Goal: Information Seeking & Learning: Learn about a topic

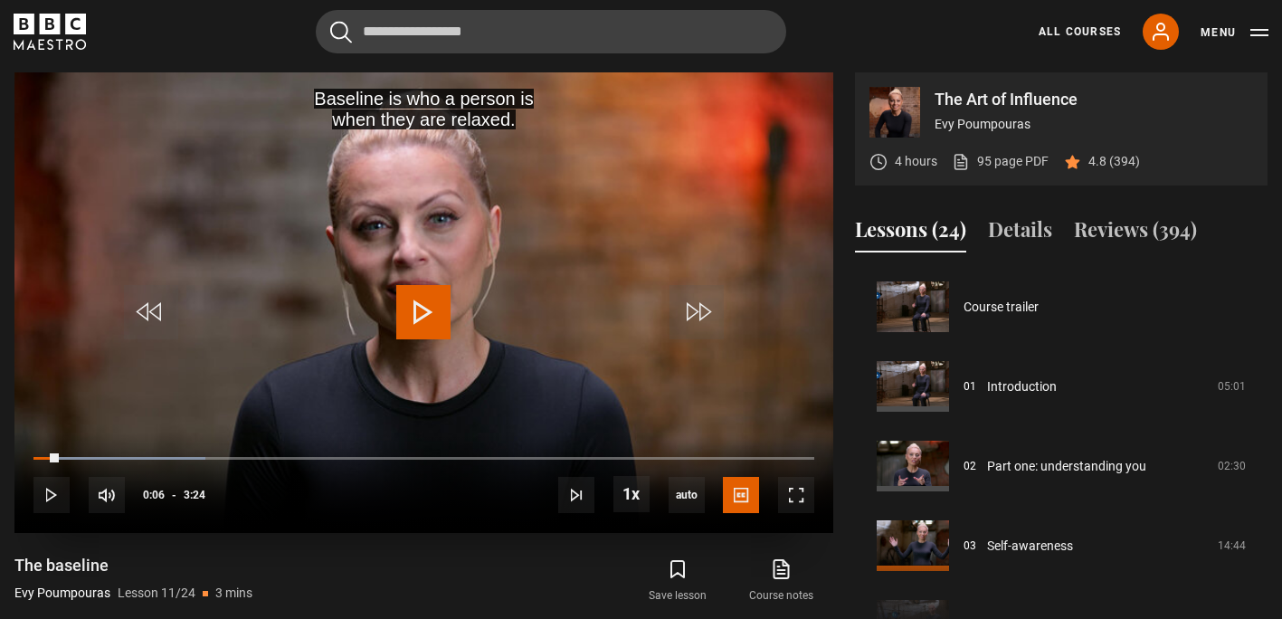
scroll to position [796, 0]
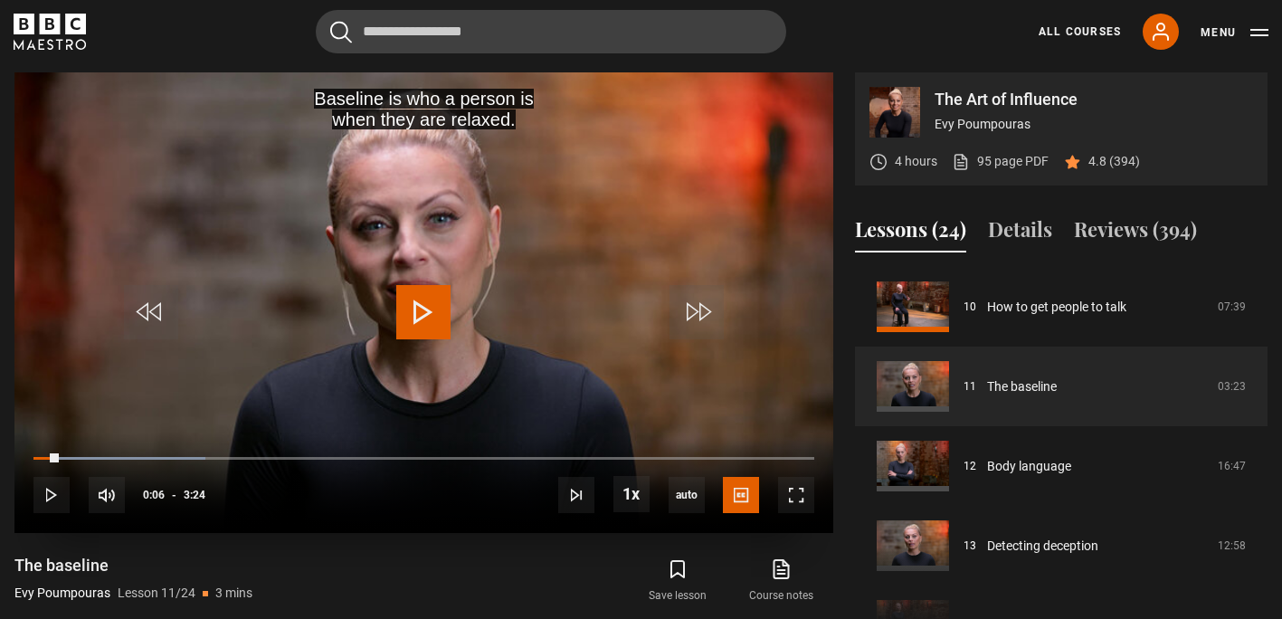
click at [420, 314] on span "Video Player" at bounding box center [423, 312] width 54 height 54
click at [426, 311] on span "Video Player" at bounding box center [423, 312] width 54 height 54
drag, startPoint x: 426, startPoint y: 311, endPoint x: 410, endPoint y: 317, distance: 17.2
click at [410, 317] on span "Video Player" at bounding box center [423, 312] width 54 height 54
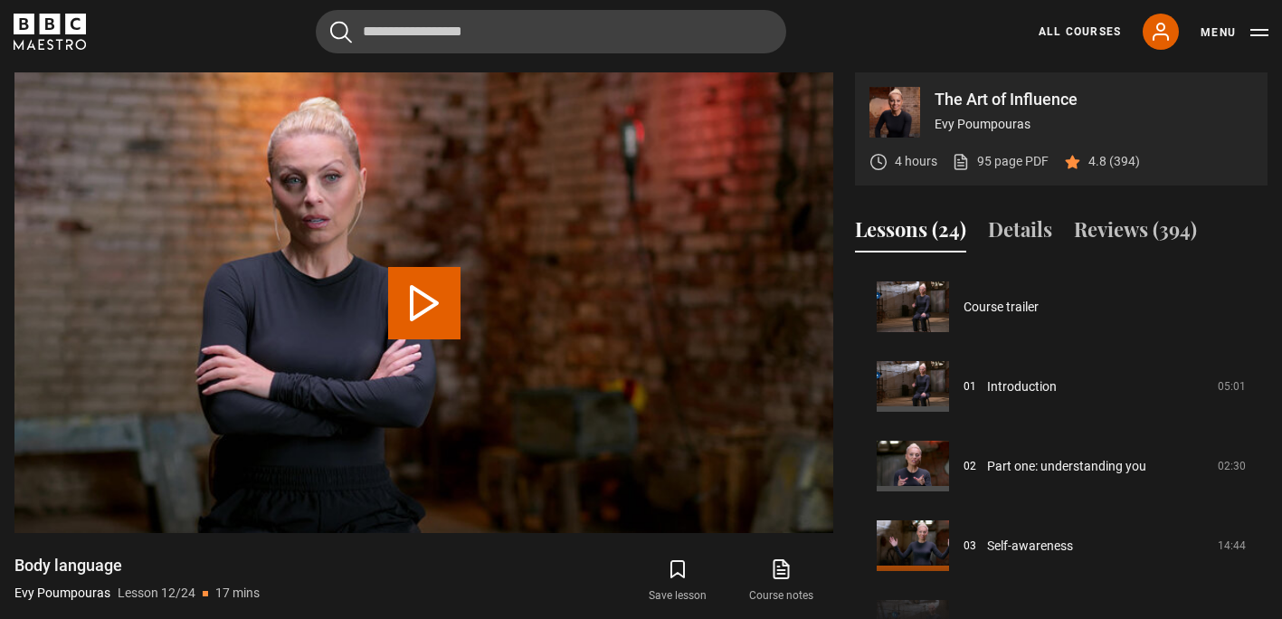
scroll to position [876, 0]
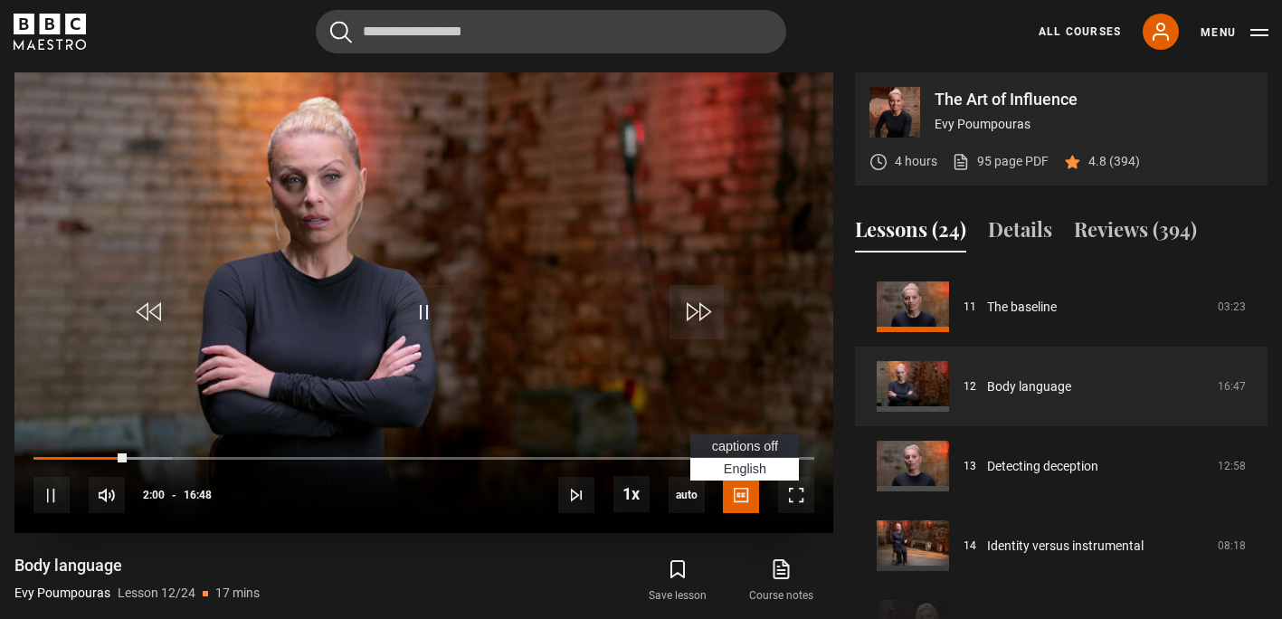
click at [741, 444] on span "captions off" at bounding box center [745, 446] width 66 height 14
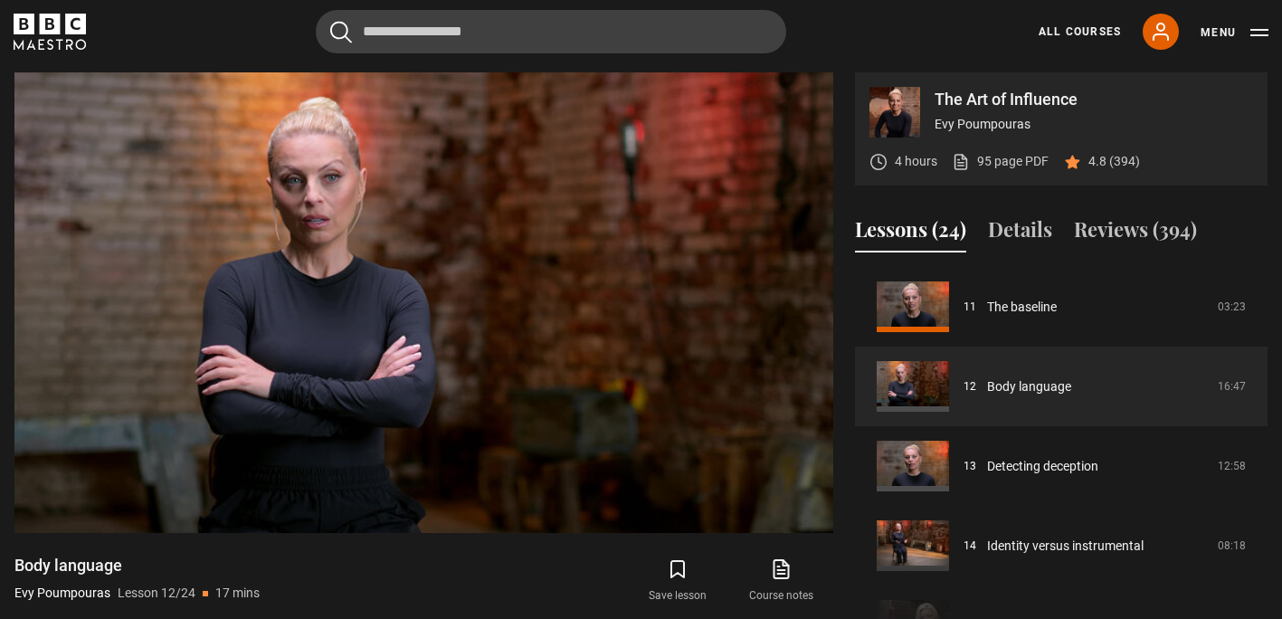
click at [461, 584] on div "Save lesson Course notes opens in new tab" at bounding box center [642, 581] width 381 height 52
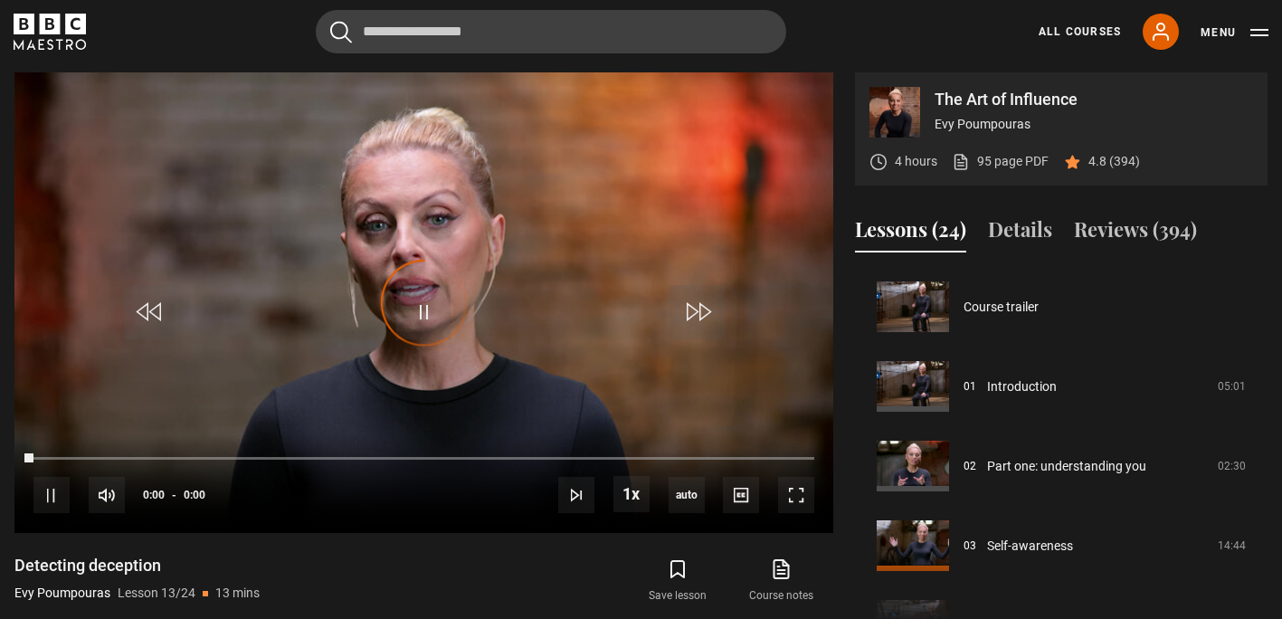
scroll to position [955, 0]
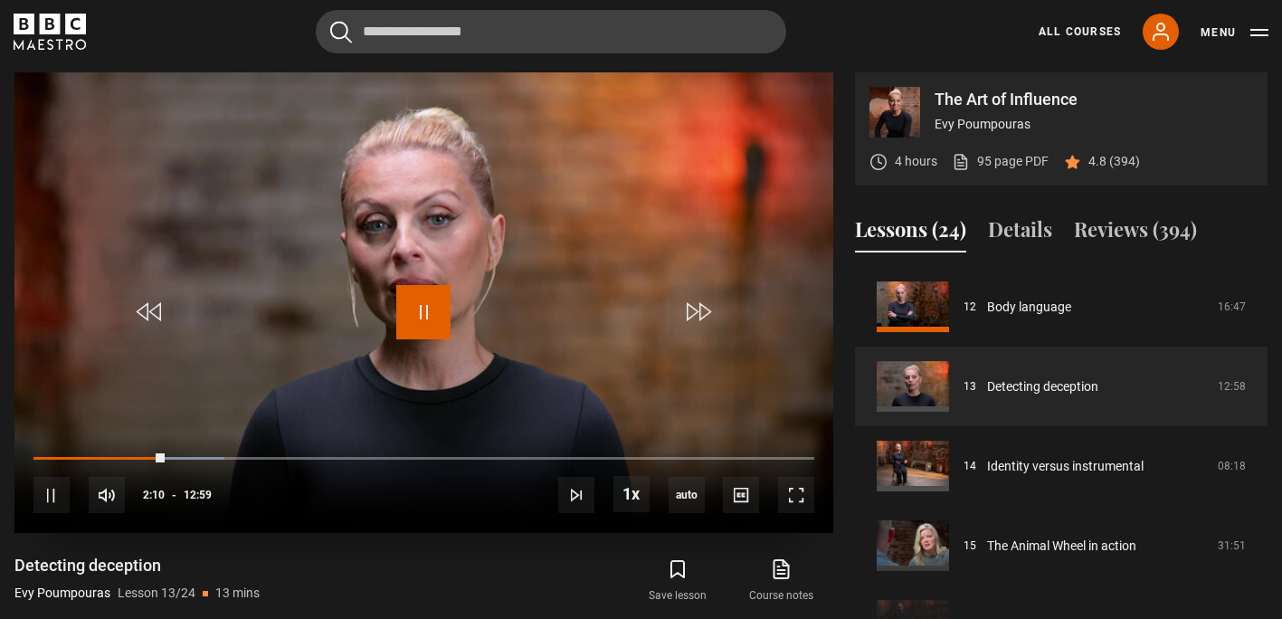
click at [436, 307] on span "Video Player" at bounding box center [423, 312] width 54 height 54
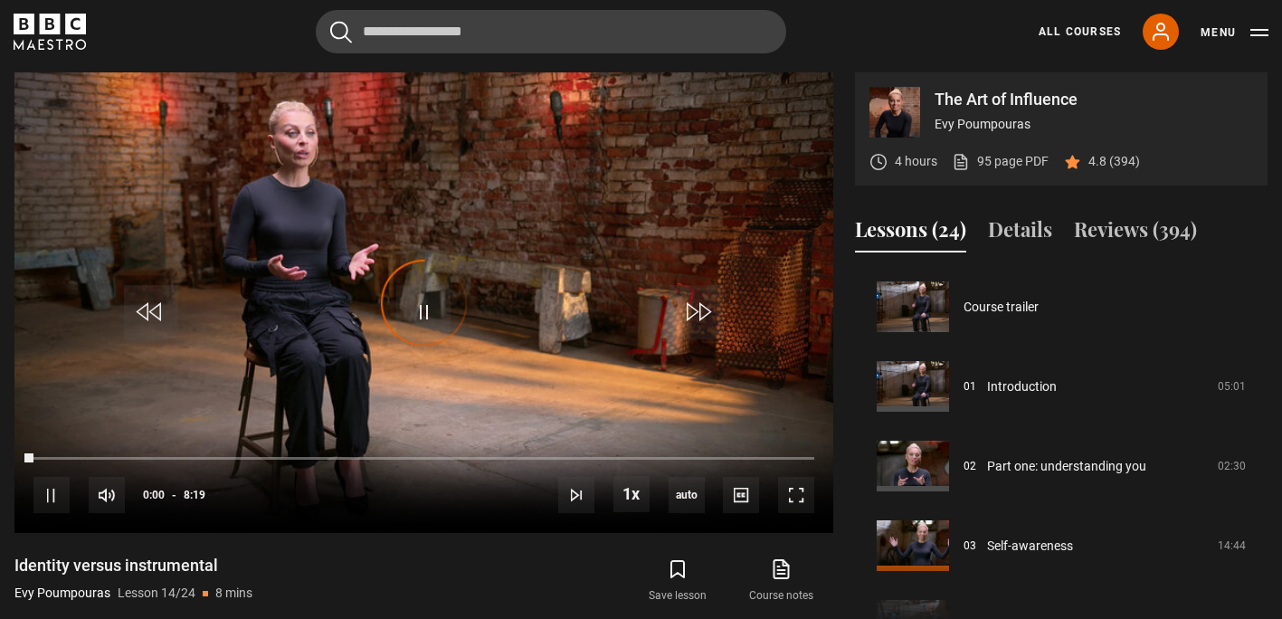
scroll to position [1035, 0]
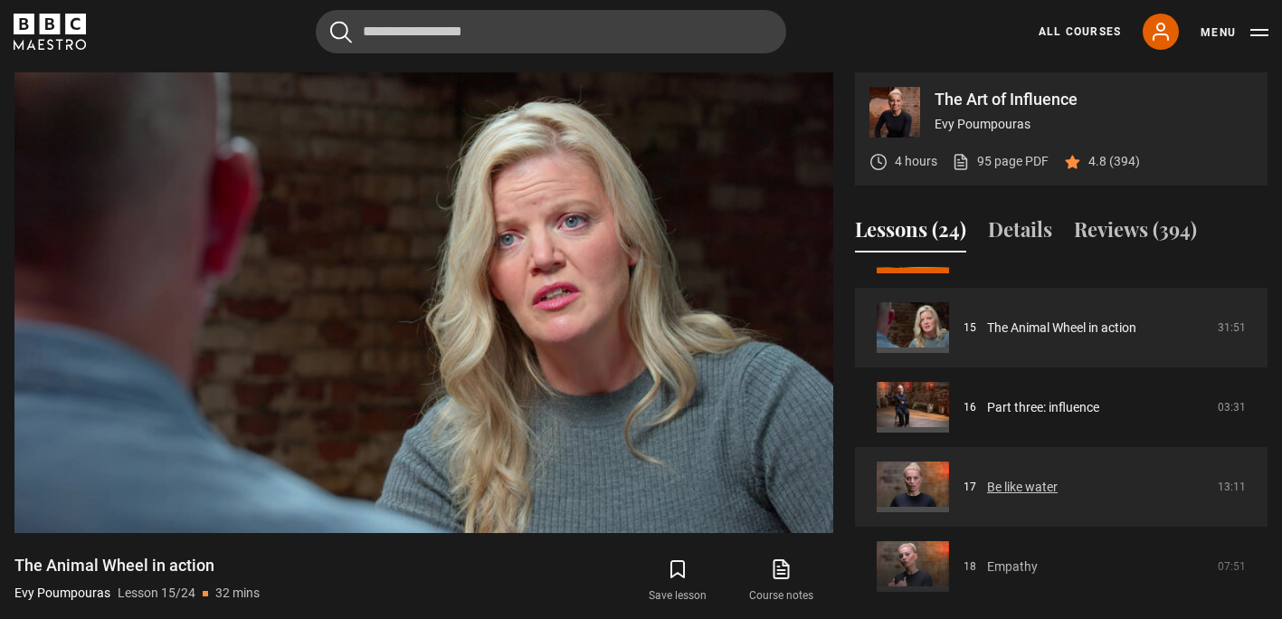
scroll to position [1176, 0]
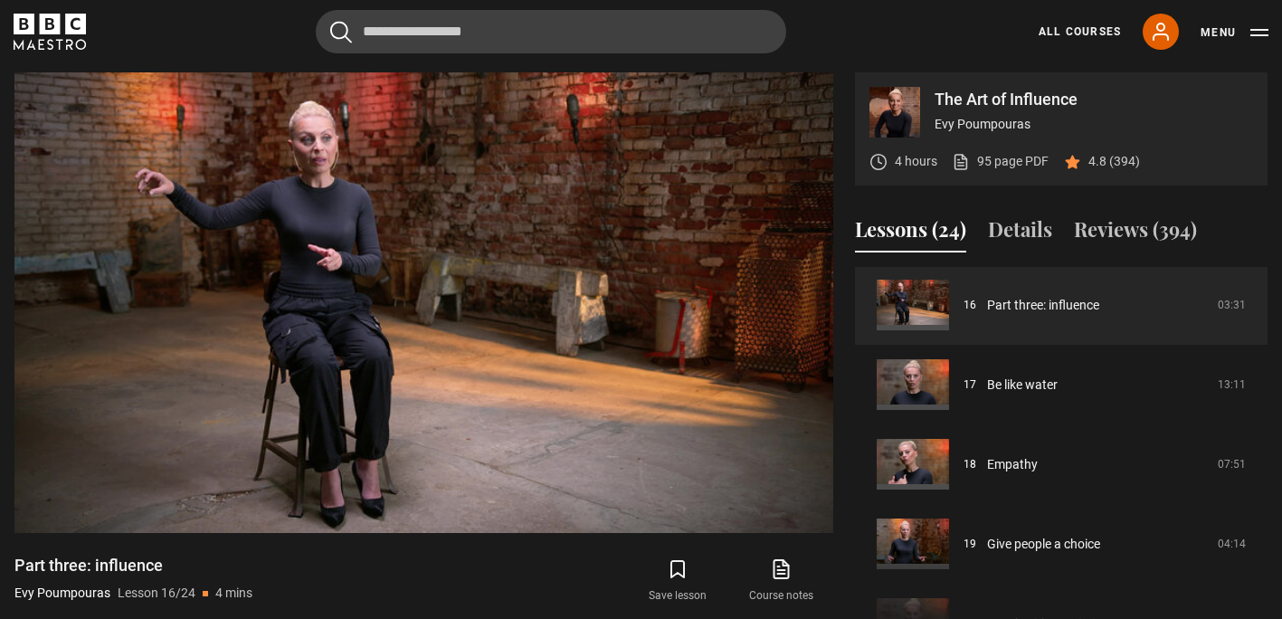
scroll to position [1274, 0]
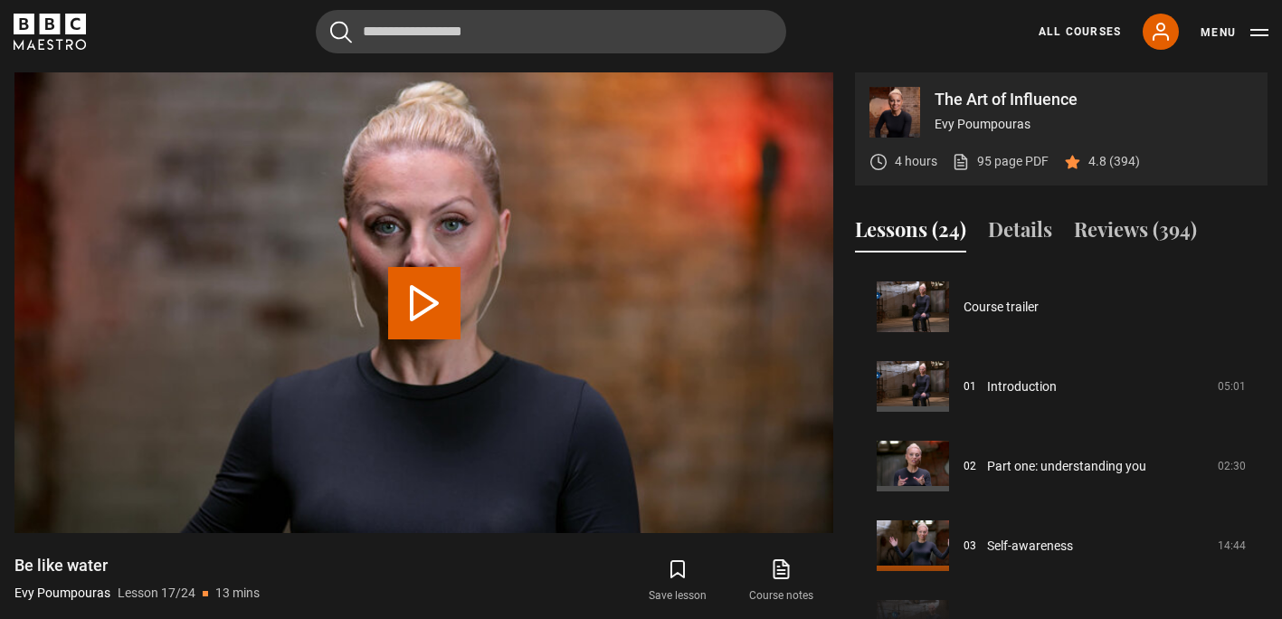
scroll to position [1274, 0]
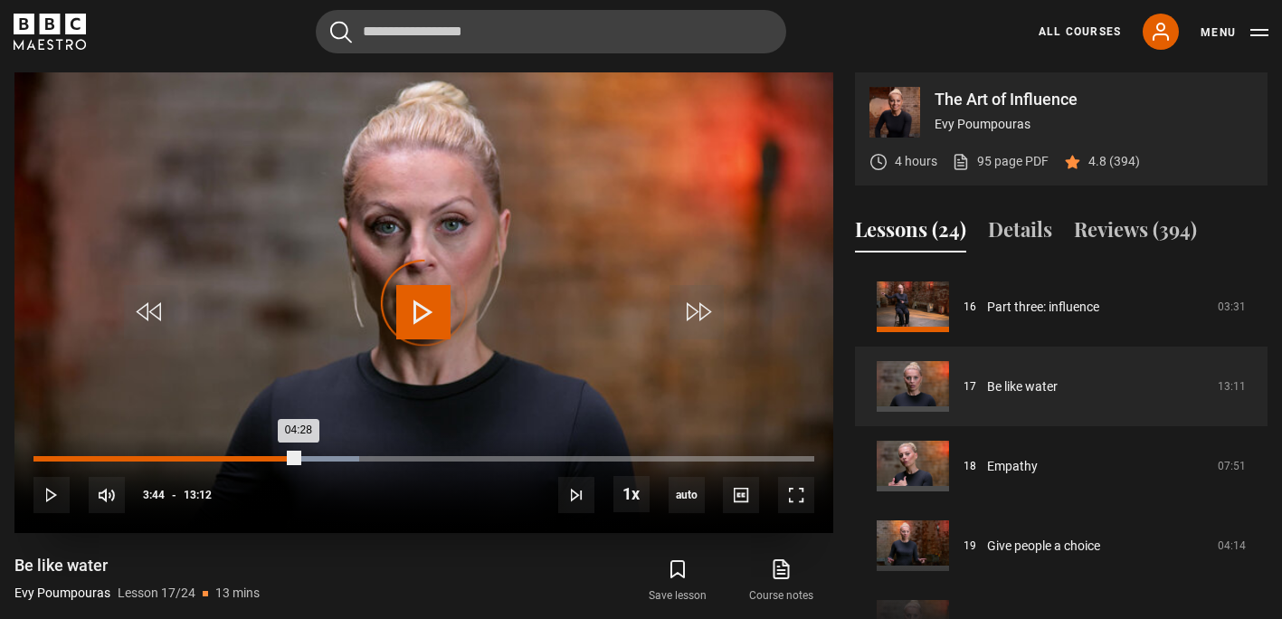
click at [255, 457] on div "03:44" at bounding box center [256, 458] width 3 height 5
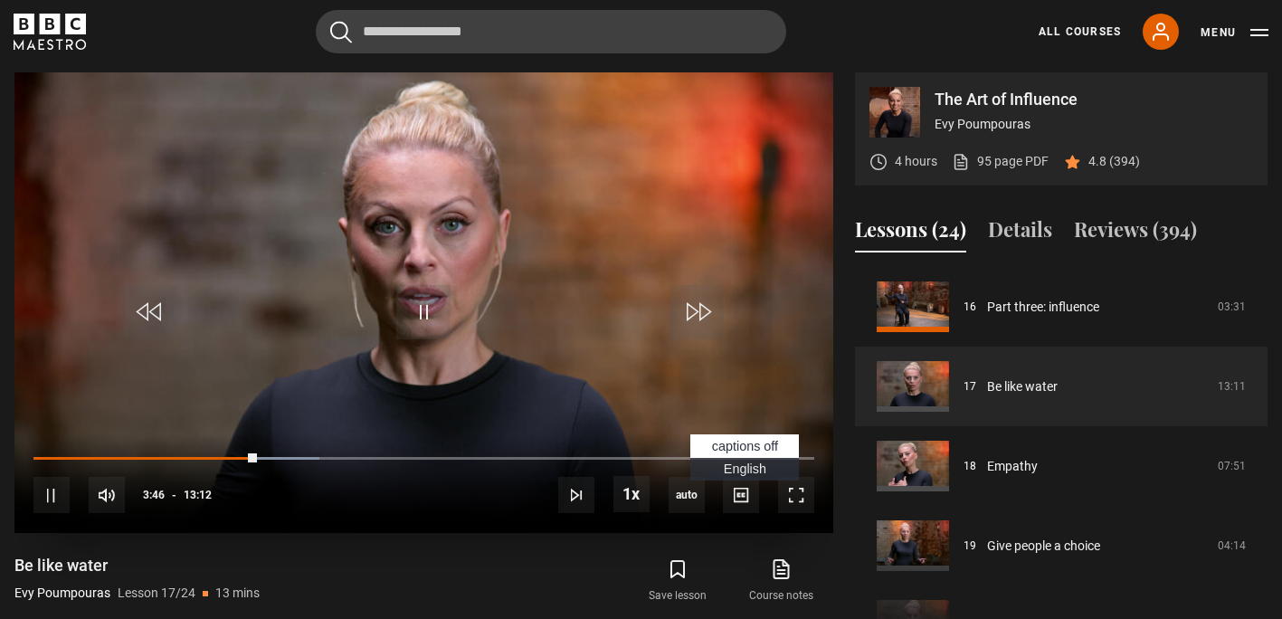
click at [746, 471] on span "English Captions" at bounding box center [745, 468] width 43 height 14
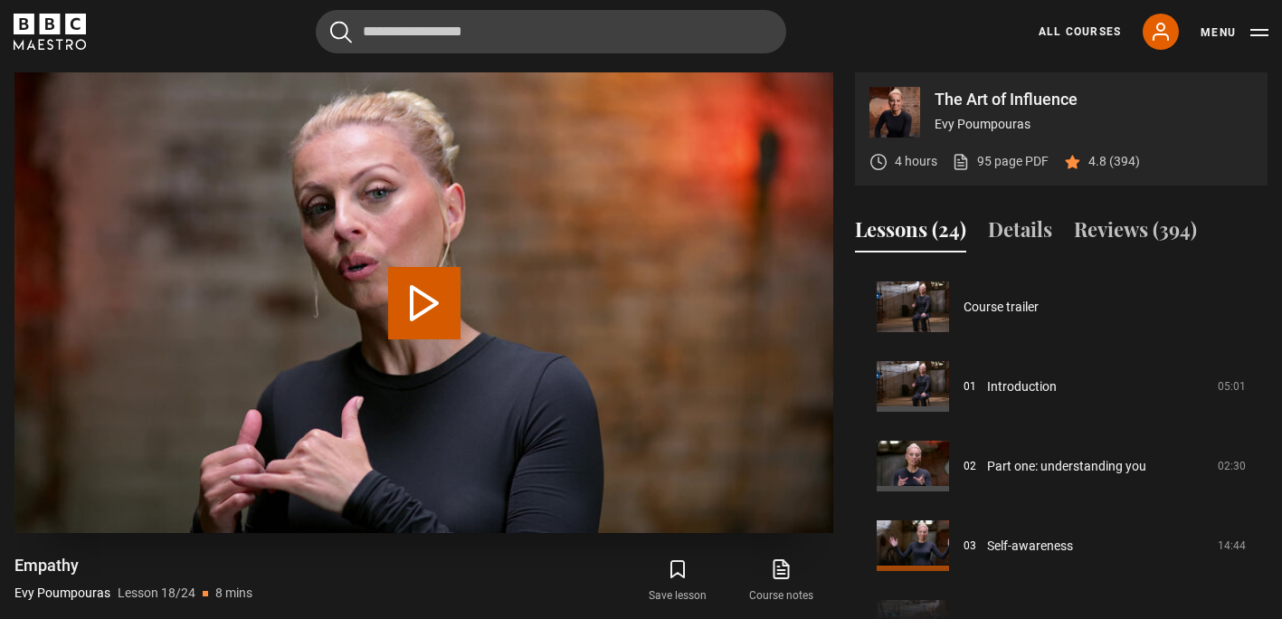
scroll to position [1354, 0]
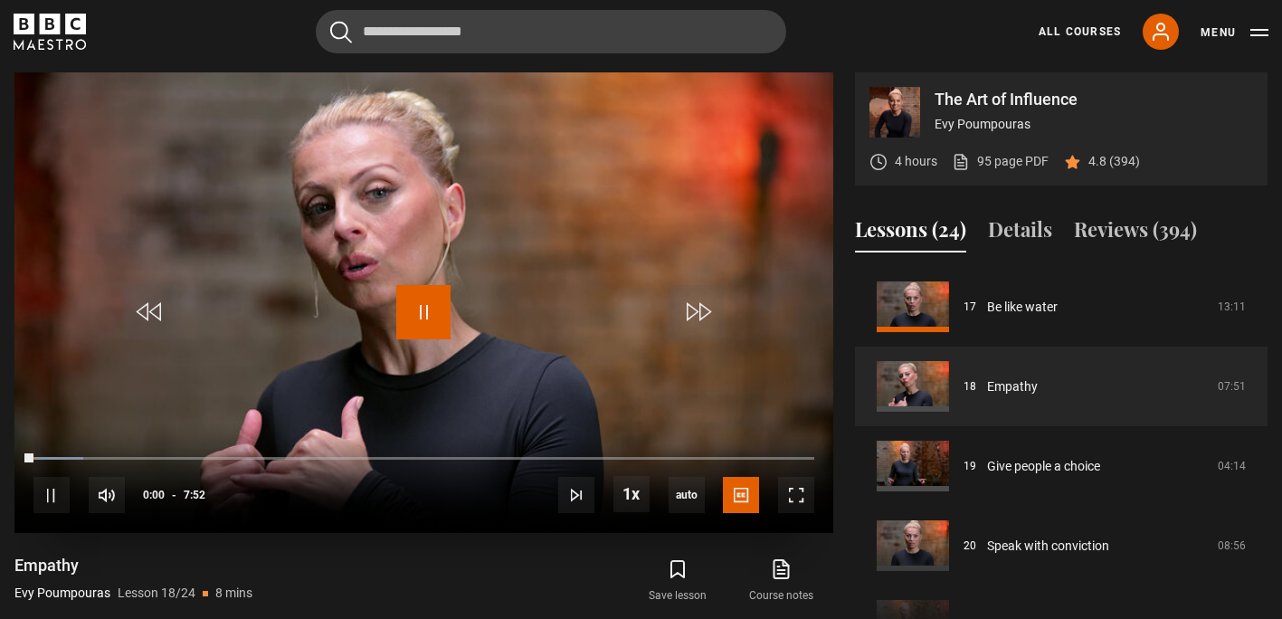
click at [427, 303] on span "Video Player" at bounding box center [423, 312] width 54 height 54
